Goal: Task Accomplishment & Management: Use online tool/utility

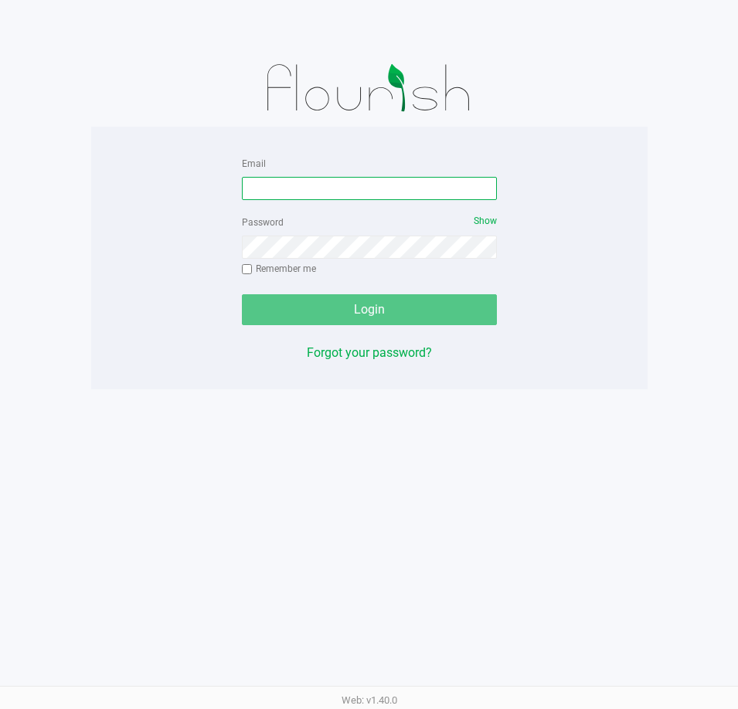
click at [264, 185] on input "Email" at bounding box center [369, 188] width 255 height 23
type input "[EMAIL_ADDRESS][DOMAIN_NAME]"
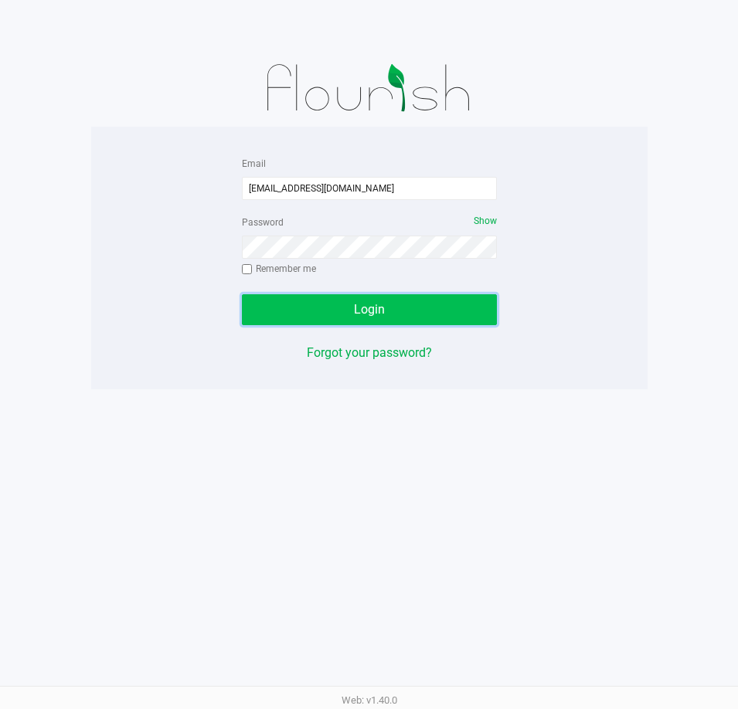
click at [371, 309] on span "Login" at bounding box center [369, 309] width 31 height 15
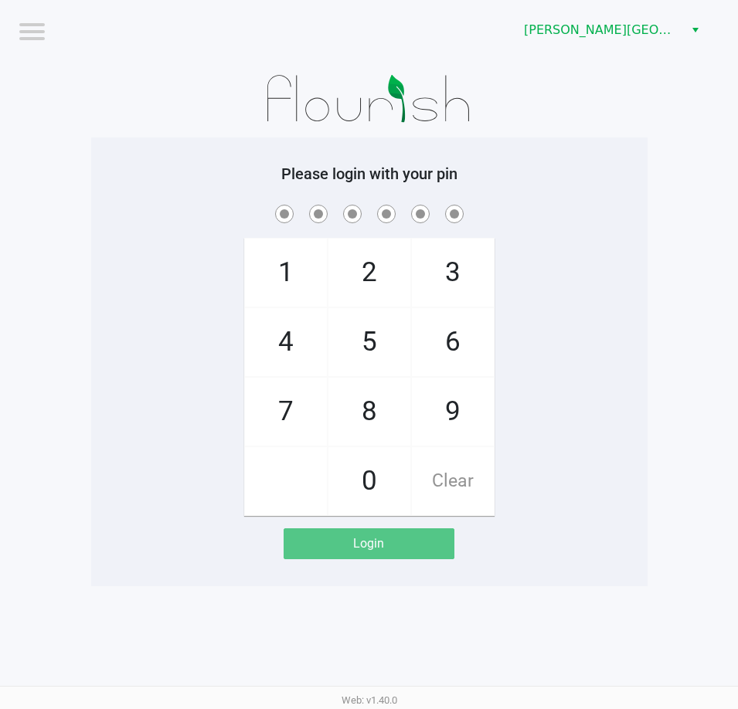
click at [375, 354] on span "5" at bounding box center [369, 342] width 82 height 68
checkbox input "true"
click at [280, 268] on span "1" at bounding box center [286, 273] width 82 height 68
checkbox input "true"
click at [446, 319] on span "6" at bounding box center [453, 342] width 82 height 68
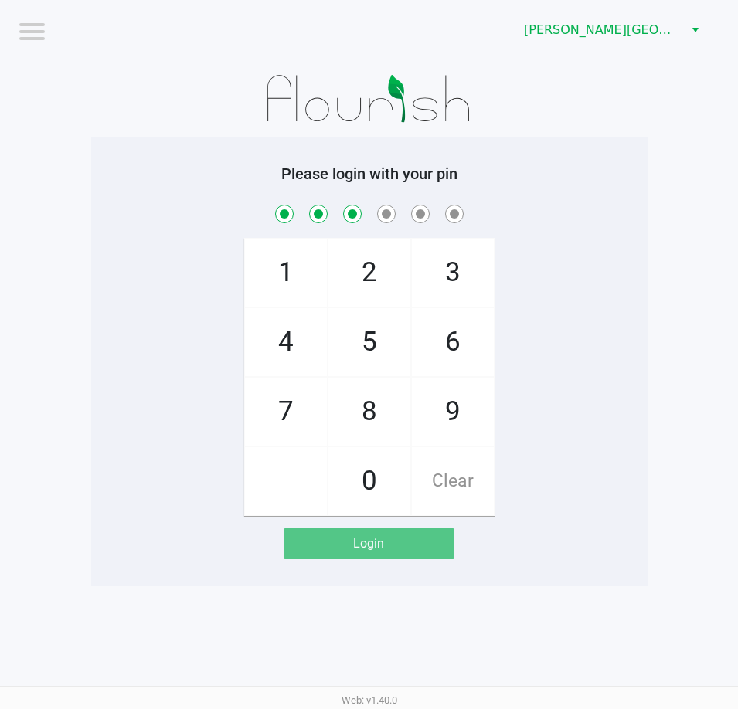
checkbox input "true"
drag, startPoint x: 287, startPoint y: 360, endPoint x: 366, endPoint y: 337, distance: 81.9
click at [290, 360] on span "4" at bounding box center [286, 342] width 82 height 68
checkbox input "true"
click at [372, 334] on span "5" at bounding box center [369, 342] width 82 height 68
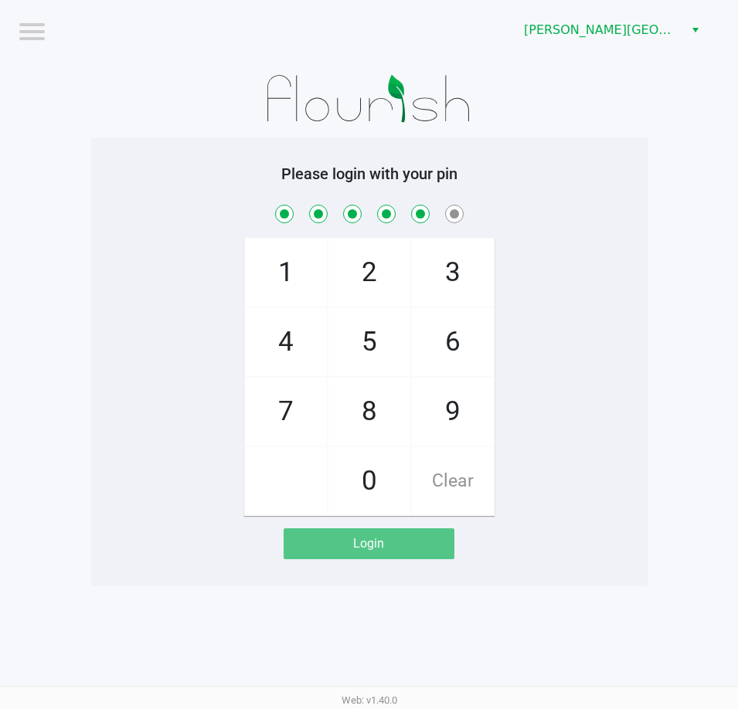
checkbox input "true"
click at [297, 415] on span "7" at bounding box center [286, 412] width 82 height 68
checkbox input "true"
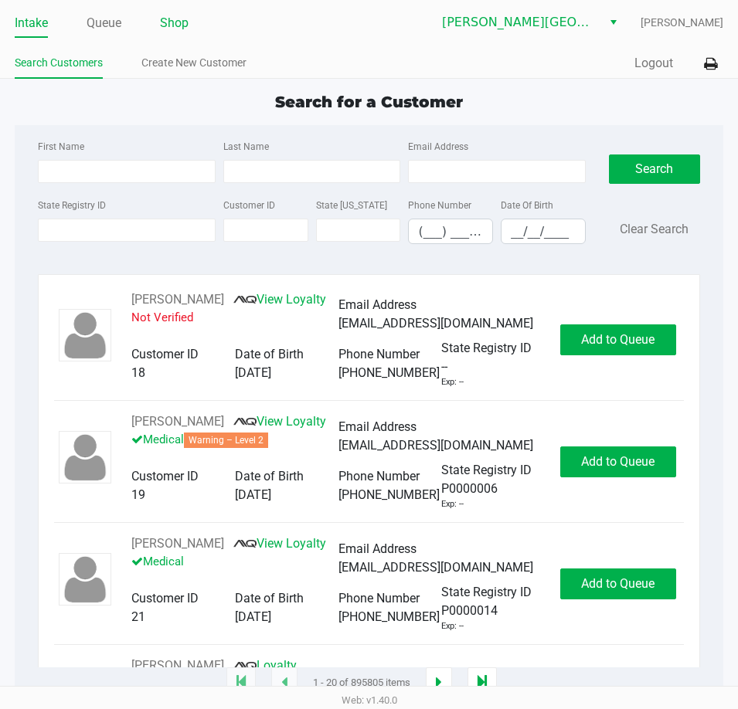
click at [175, 22] on link "Shop" at bounding box center [174, 23] width 29 height 22
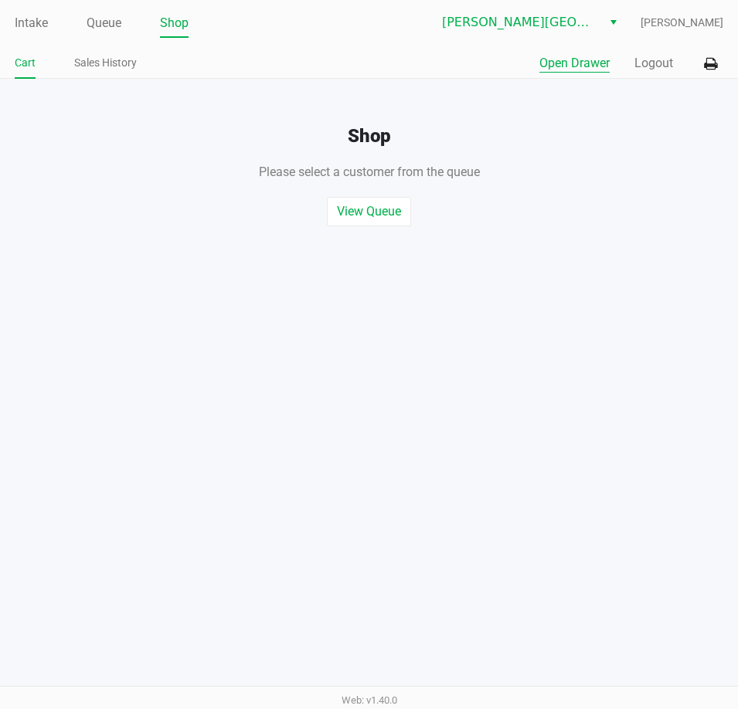
click at [571, 68] on button "Open Drawer" at bounding box center [574, 63] width 70 height 19
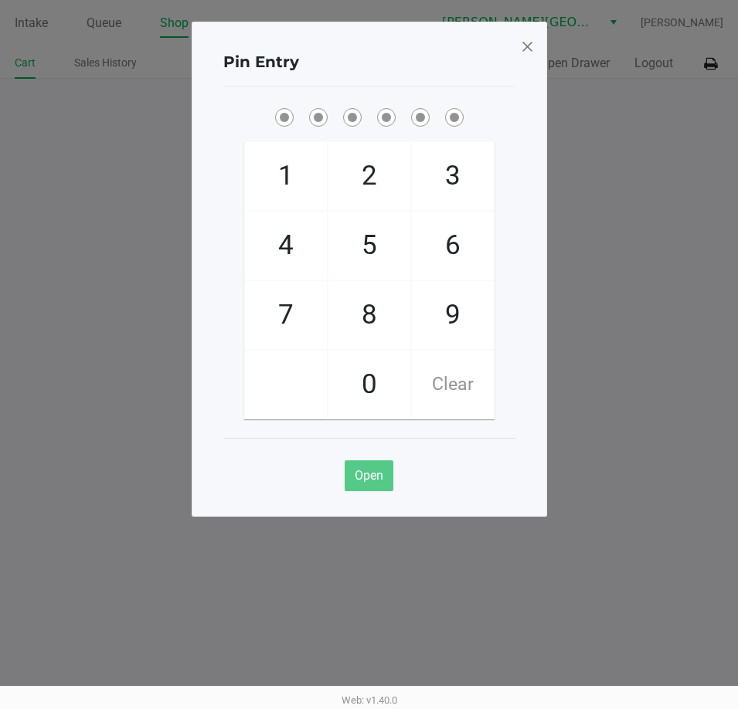
click at [524, 39] on span at bounding box center [527, 46] width 14 height 25
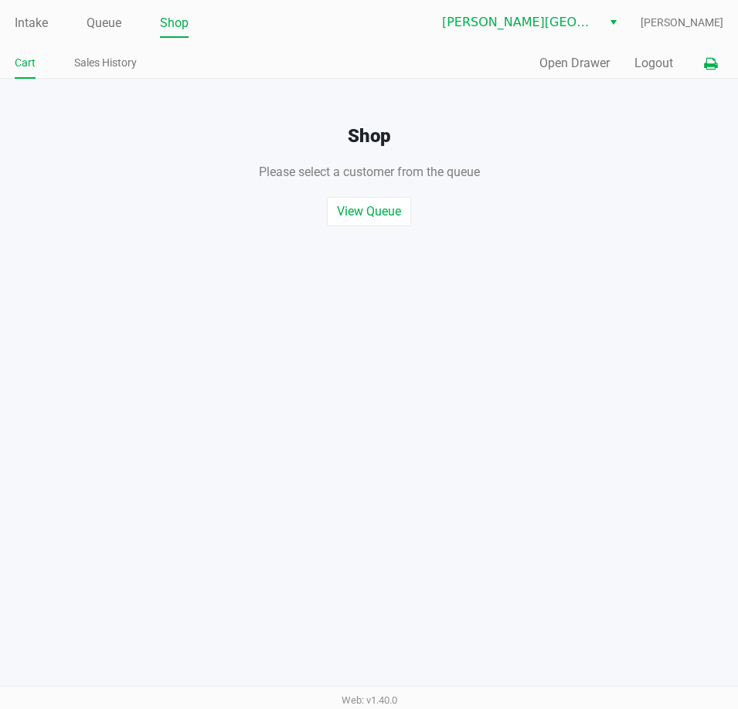
click at [707, 63] on icon at bounding box center [710, 64] width 13 height 11
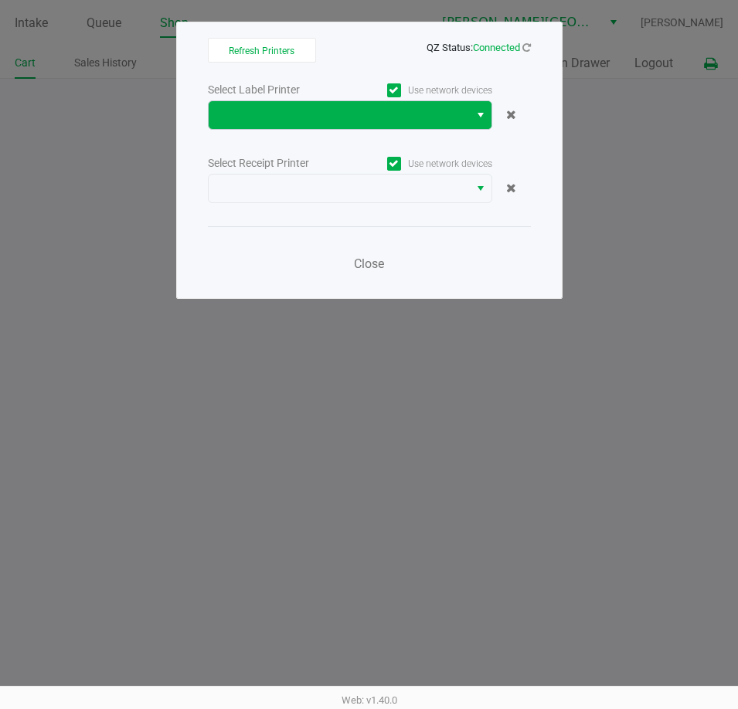
click at [479, 115] on span "Select" at bounding box center [480, 115] width 12 height 19
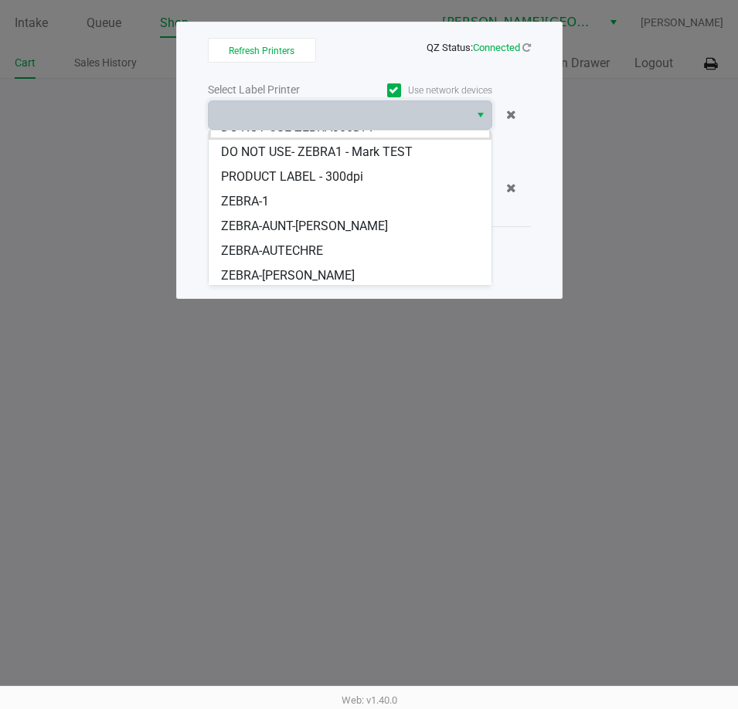
scroll to position [19, 0]
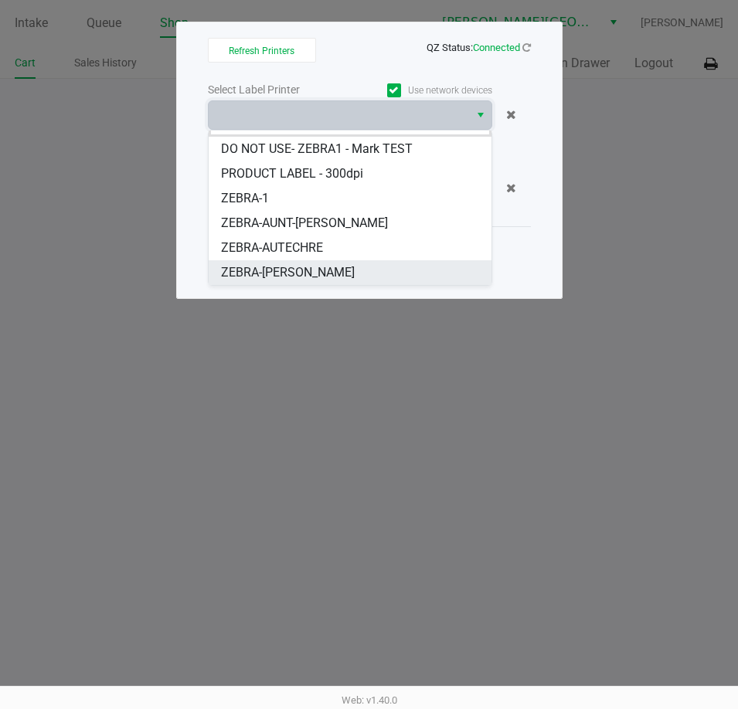
click at [316, 275] on span "ZEBRA-[PERSON_NAME]" at bounding box center [288, 272] width 134 height 19
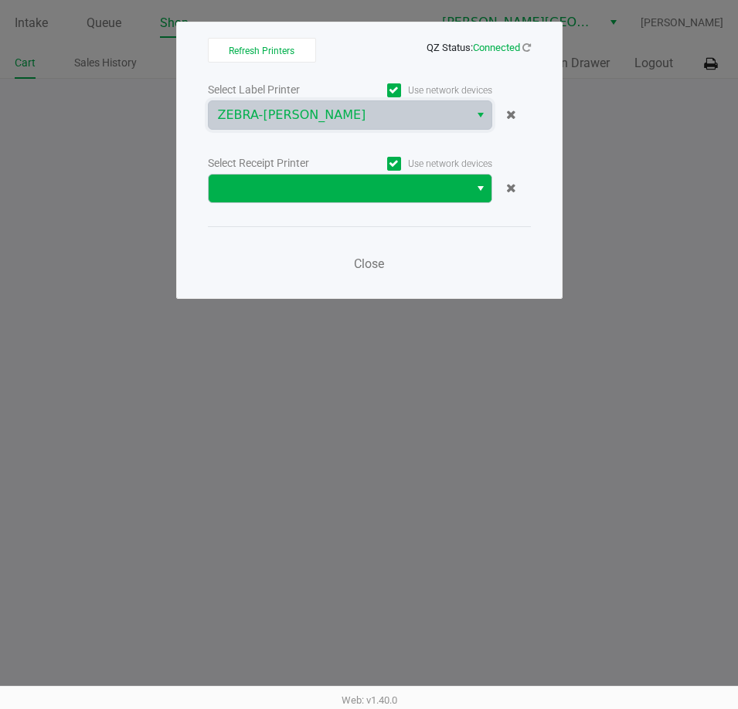
click at [479, 185] on span "Select" at bounding box center [480, 188] width 12 height 19
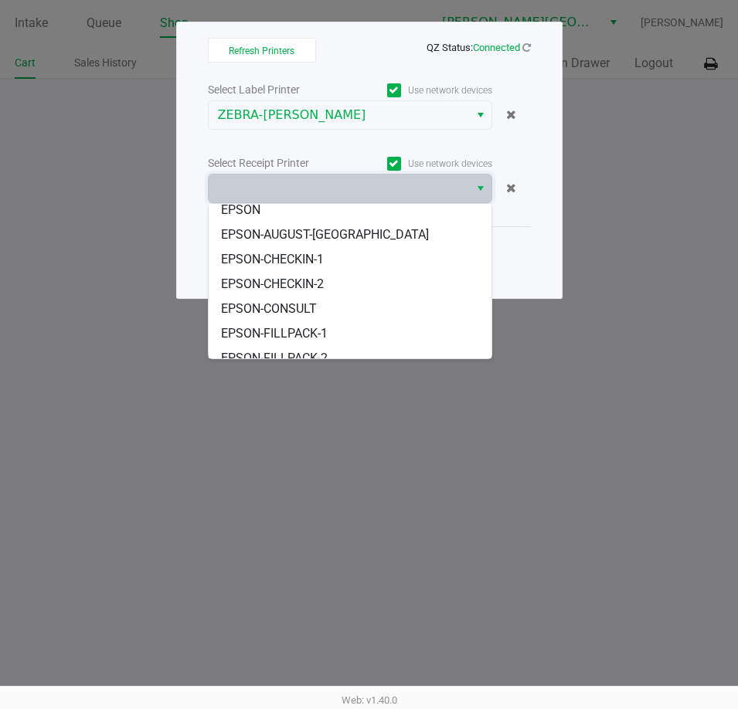
scroll to position [142, 0]
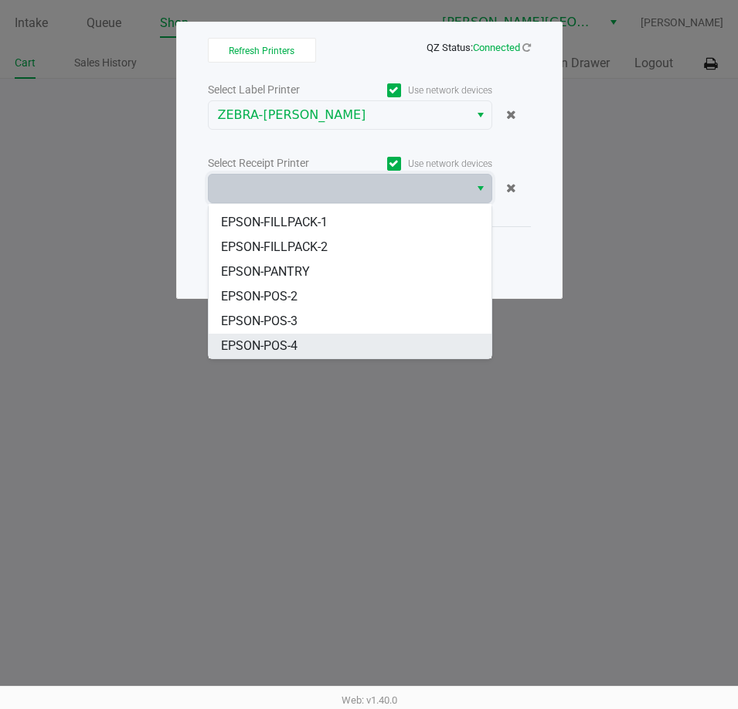
click at [288, 346] on span "EPSON-POS-4" at bounding box center [259, 346] width 76 height 19
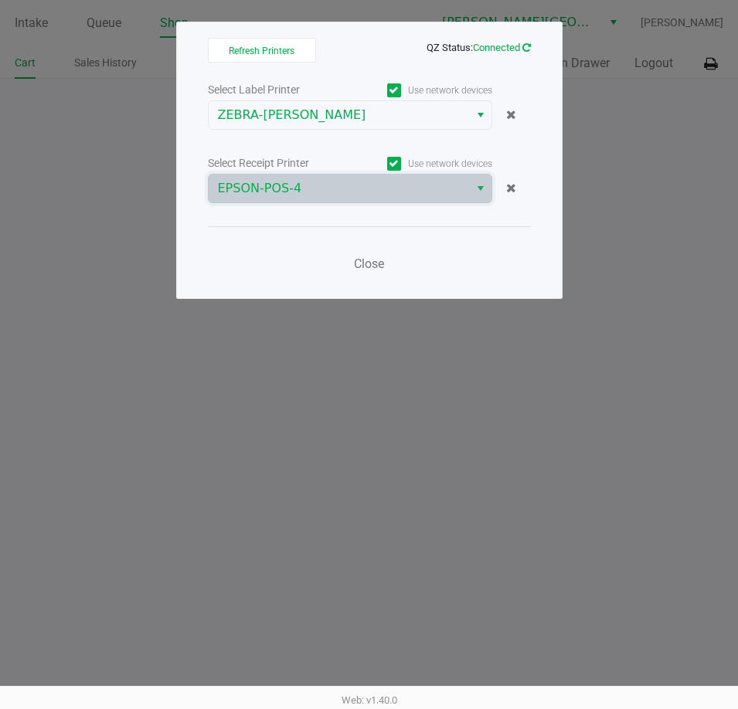
click at [527, 46] on icon at bounding box center [526, 47] width 8 height 10
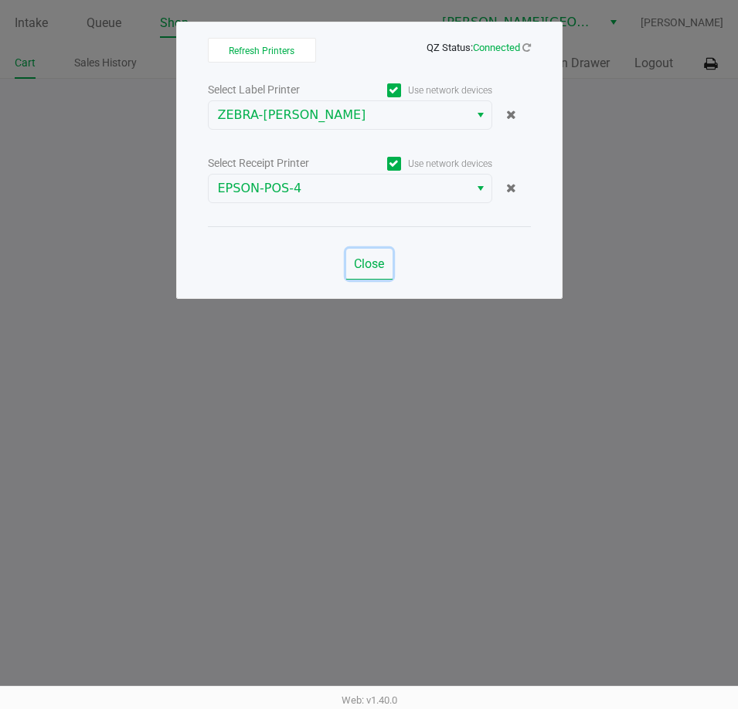
click at [365, 268] on span "Close" at bounding box center [369, 263] width 30 height 15
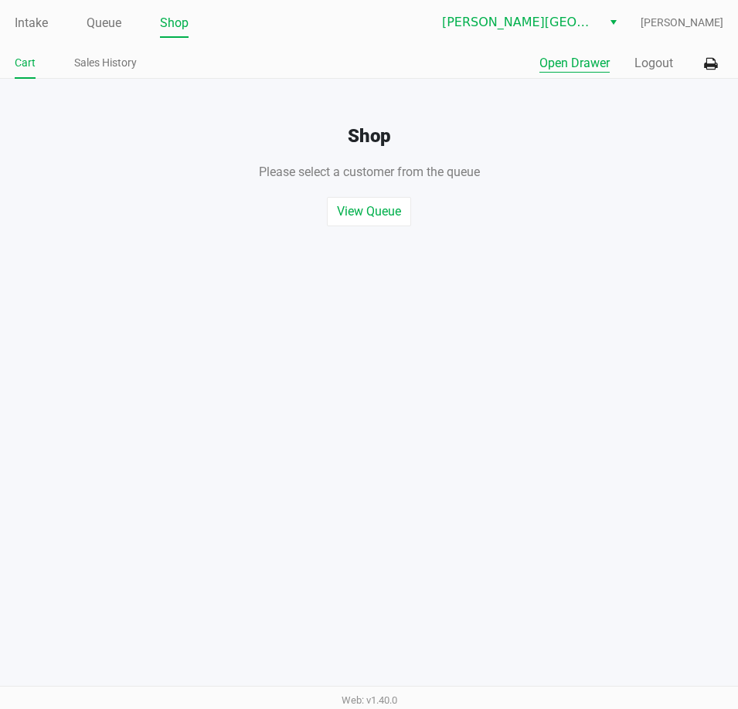
click at [561, 61] on button "Open Drawer" at bounding box center [574, 63] width 70 height 19
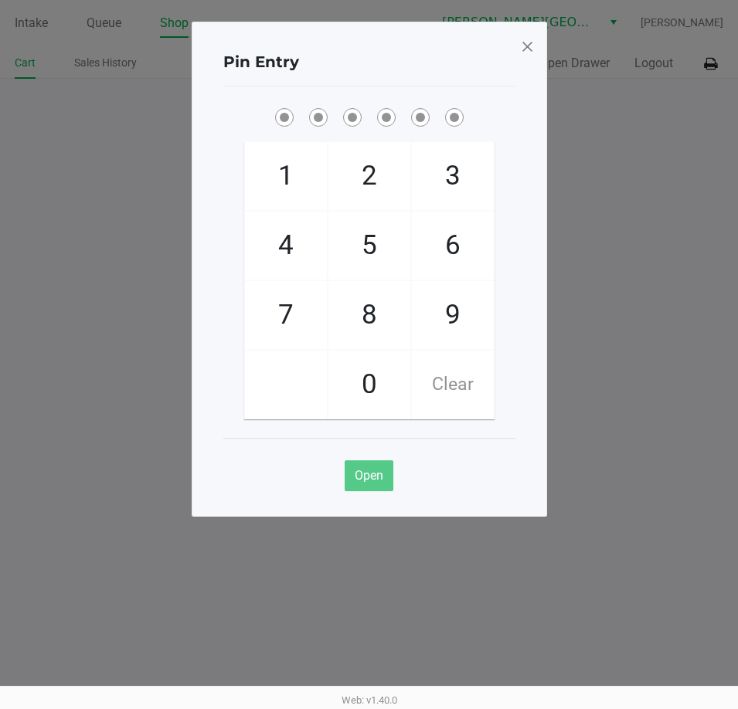
click at [366, 247] on span "5" at bounding box center [369, 246] width 82 height 68
checkbox input "true"
click at [293, 179] on span "1" at bounding box center [286, 176] width 82 height 68
checkbox input "true"
click at [473, 235] on span "6" at bounding box center [453, 246] width 82 height 68
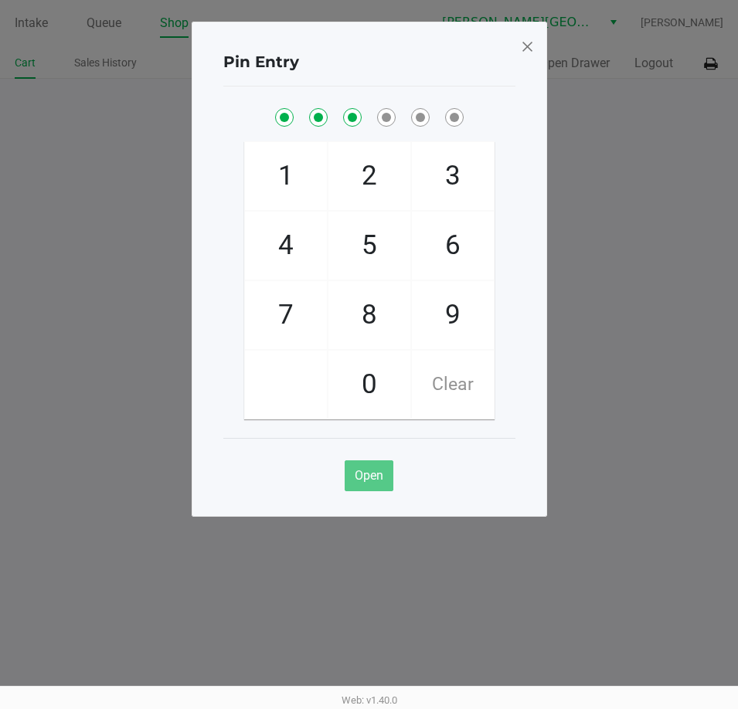
checkbox input "true"
click at [302, 246] on span "4" at bounding box center [286, 246] width 82 height 68
checkbox input "true"
click at [366, 242] on span "5" at bounding box center [369, 246] width 82 height 68
checkbox input "true"
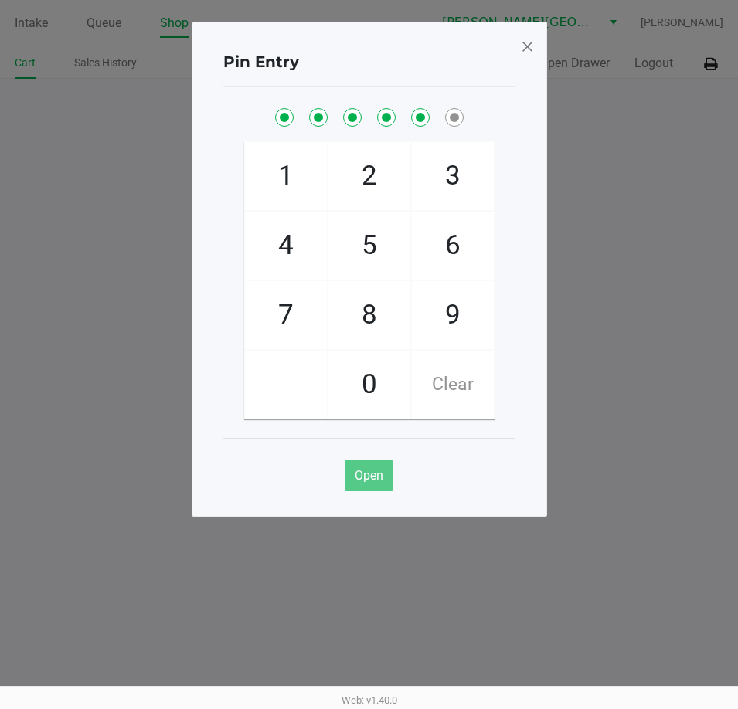
click at [287, 312] on span "7" at bounding box center [286, 315] width 82 height 68
checkbox input "true"
click at [522, 46] on span at bounding box center [527, 46] width 14 height 25
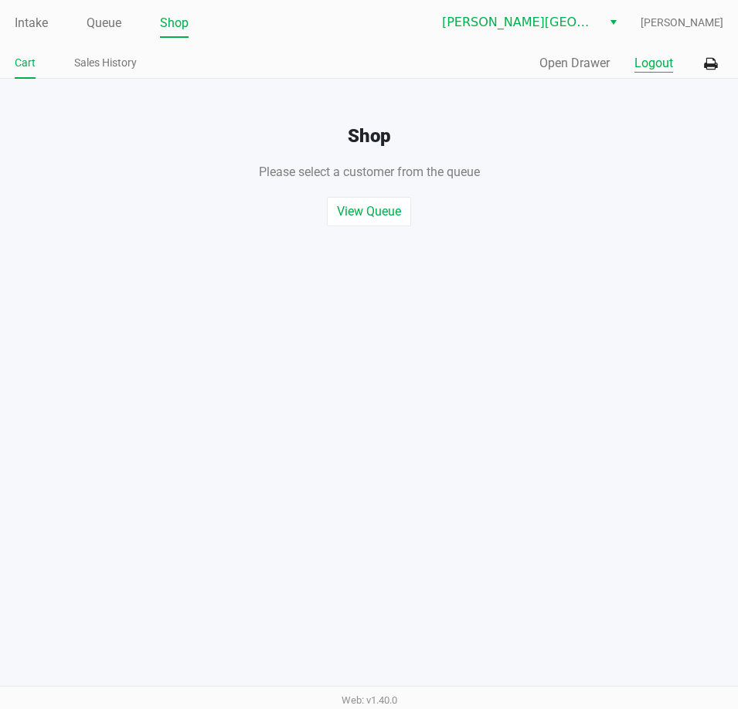
click at [656, 63] on button "Logout" at bounding box center [653, 63] width 39 height 19
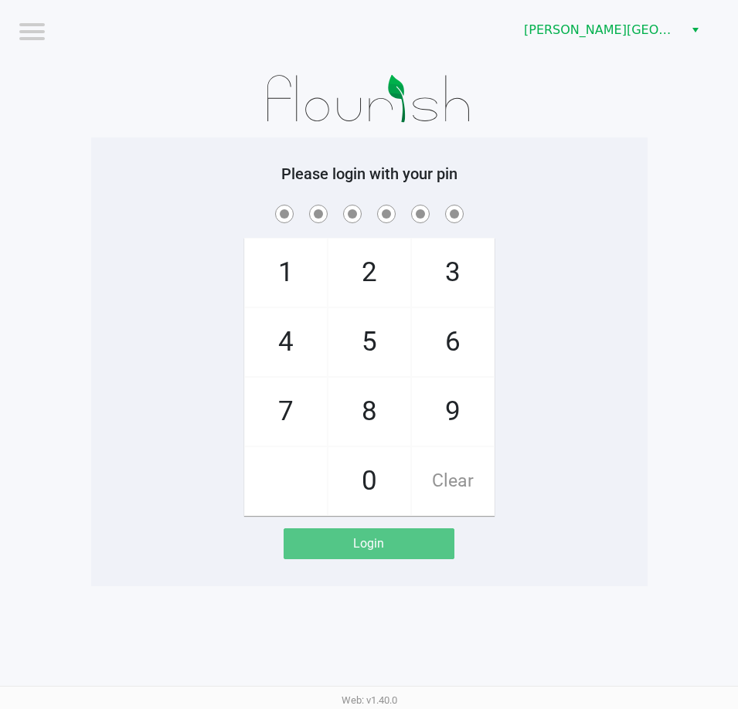
click at [27, 30] on input "checkbox" at bounding box center [30, 30] width 31 height 25
checkbox input "true"
click at [74, 69] on li "Logout" at bounding box center [65, 69] width 93 height 51
